Goal: Task Accomplishment & Management: Contribute content

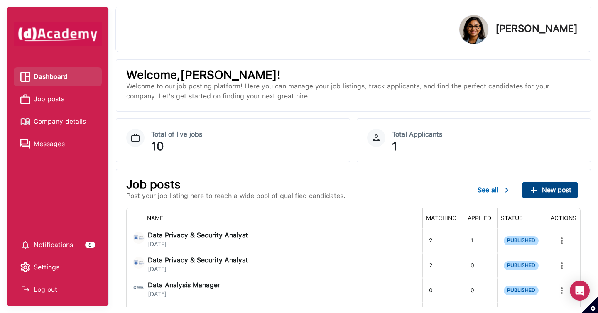
click at [568, 194] on div "New post" at bounding box center [550, 190] width 43 height 10
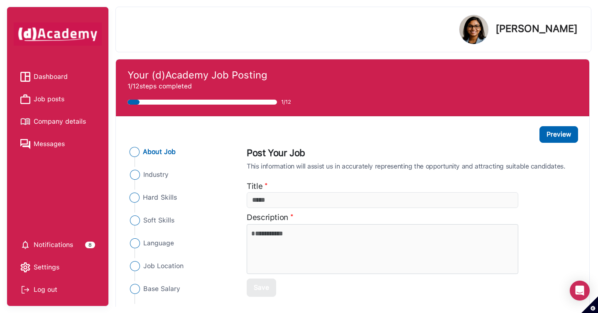
click at [170, 201] on span "Hard Skills" at bounding box center [160, 198] width 34 height 10
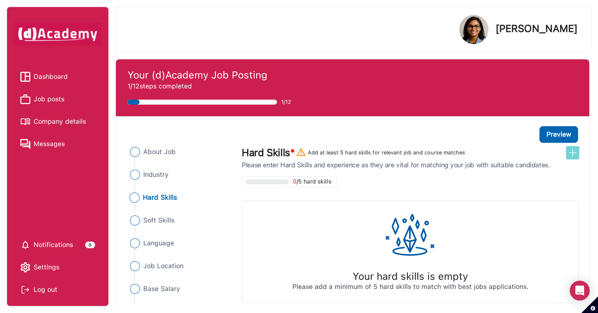
click at [571, 152] on img at bounding box center [573, 153] width 10 height 10
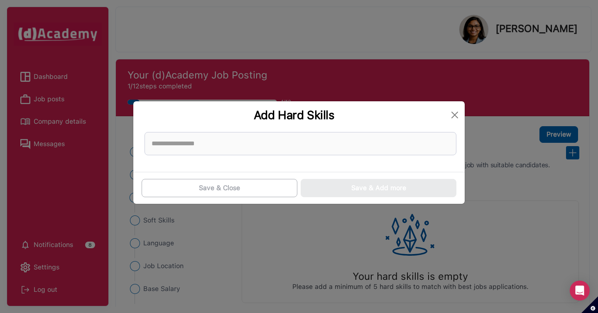
click at [388, 155] on div at bounding box center [300, 144] width 319 height 30
click at [388, 152] on input at bounding box center [301, 143] width 312 height 23
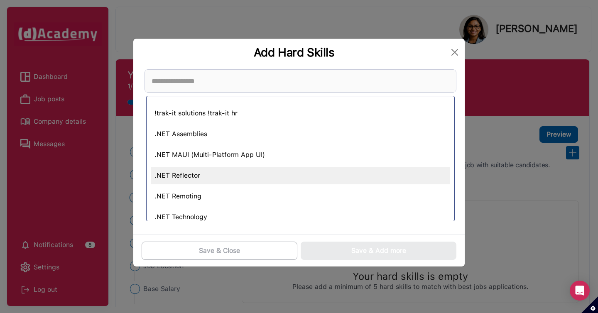
click at [370, 172] on div ".NET Reflector" at bounding box center [301, 175] width 300 height 17
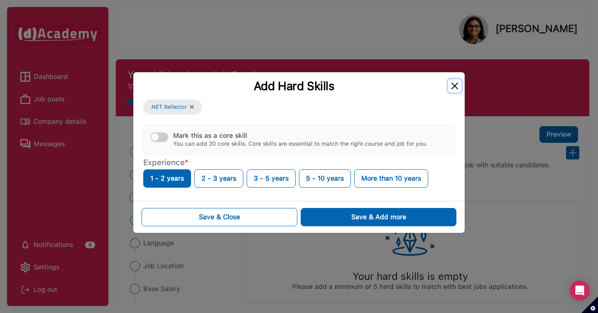
click at [451, 82] on button "Close" at bounding box center [454, 85] width 13 height 13
